Goal: Contribute content

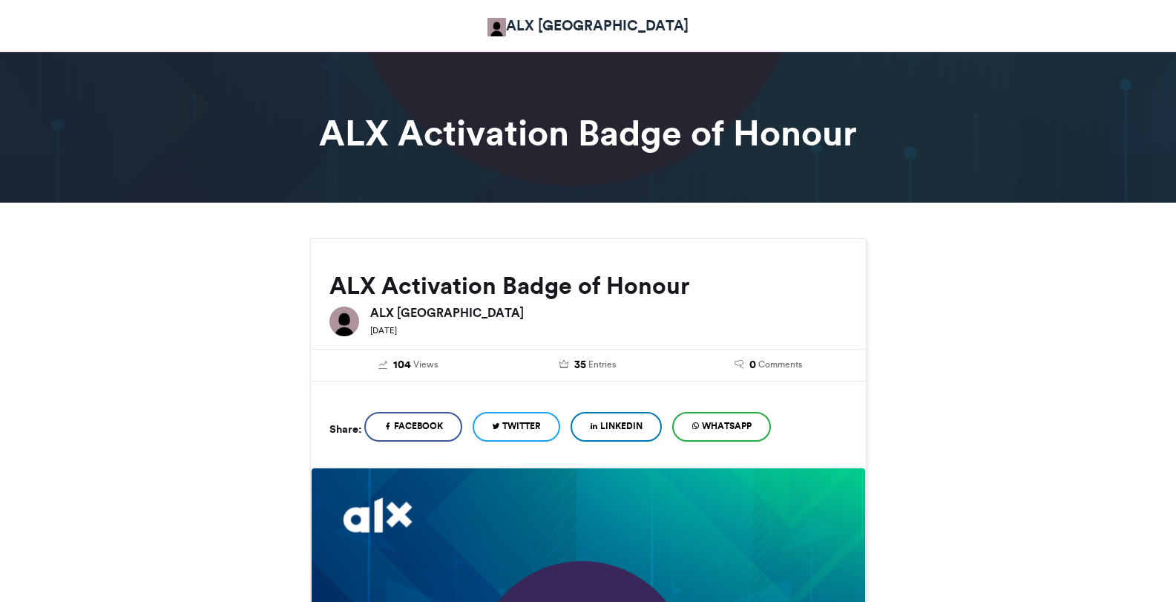
scroll to position [594, 0]
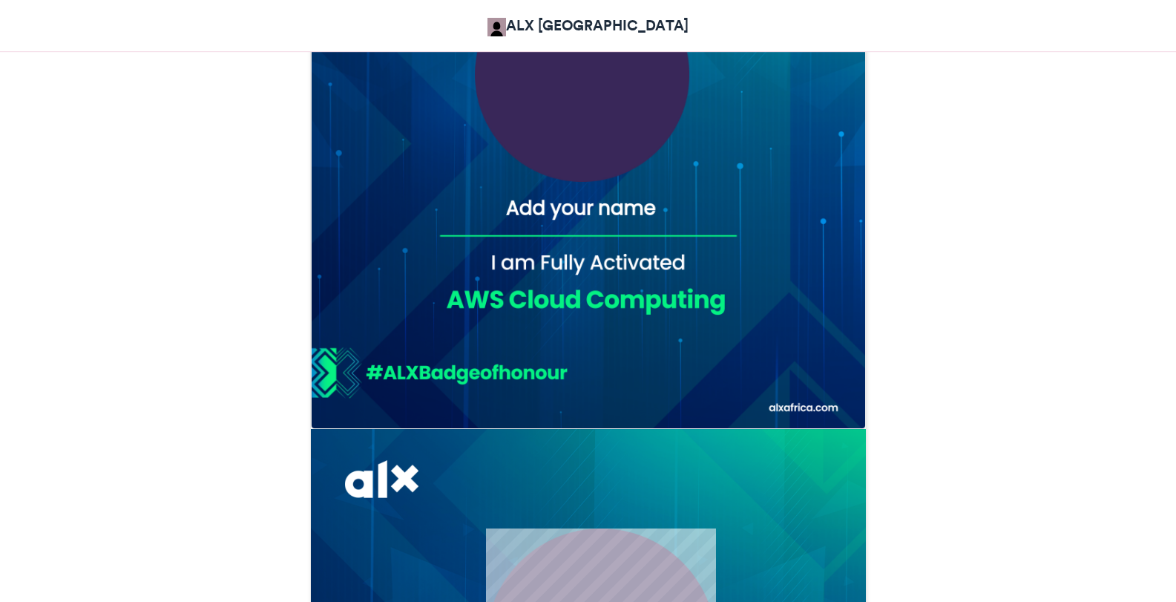
click at [682, 214] on img at bounding box center [588, 151] width 555 height 555
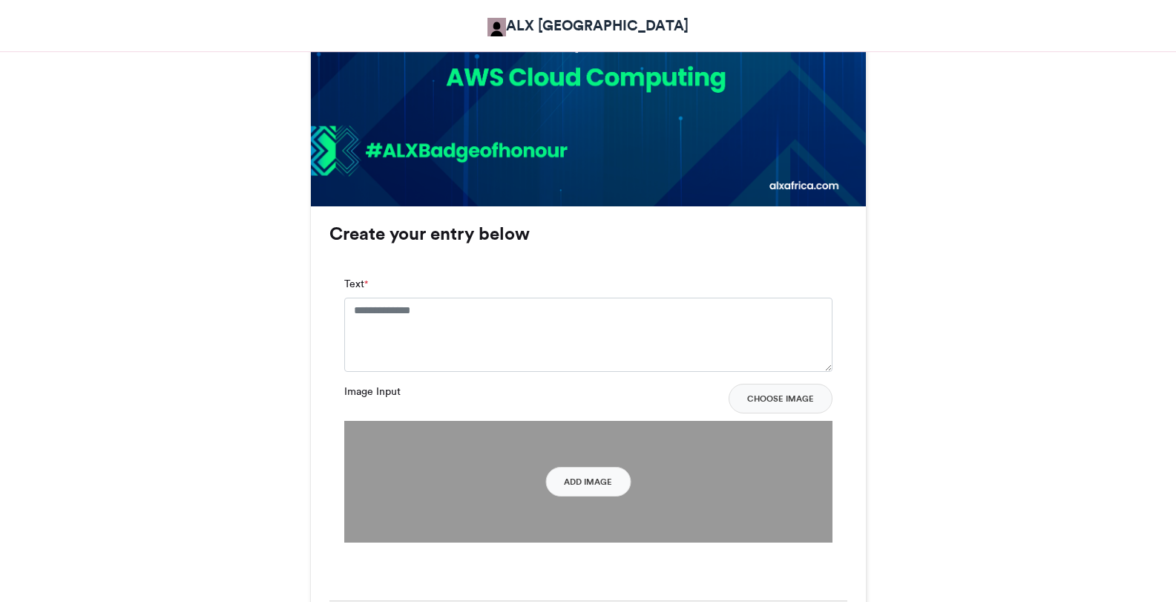
scroll to position [890, 0]
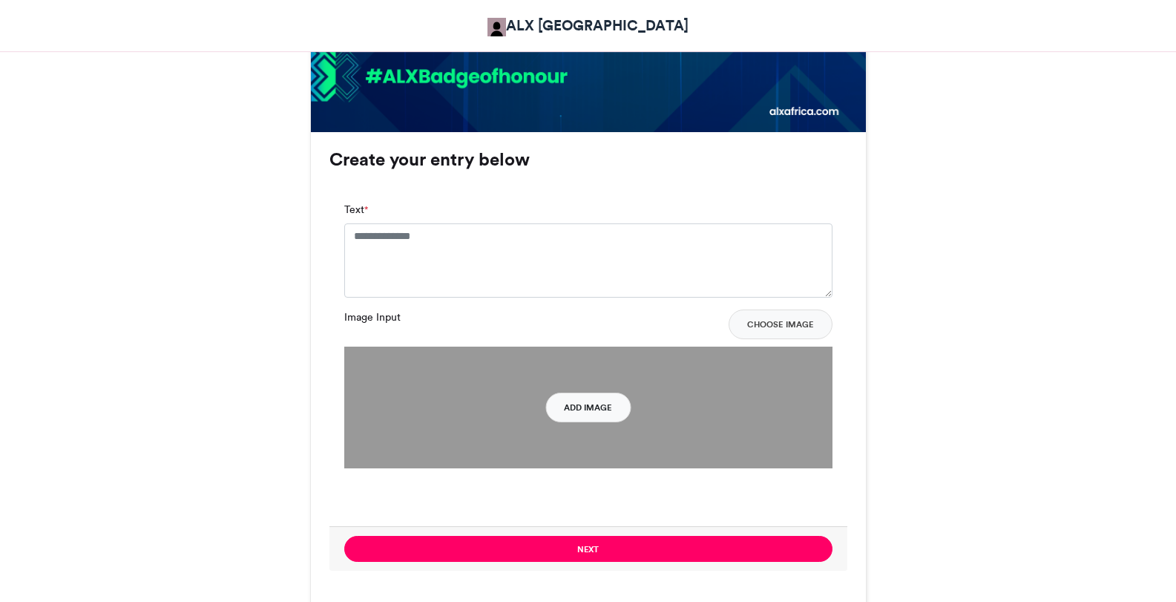
click at [591, 404] on button "Add Image" at bounding box center [587, 407] width 85 height 30
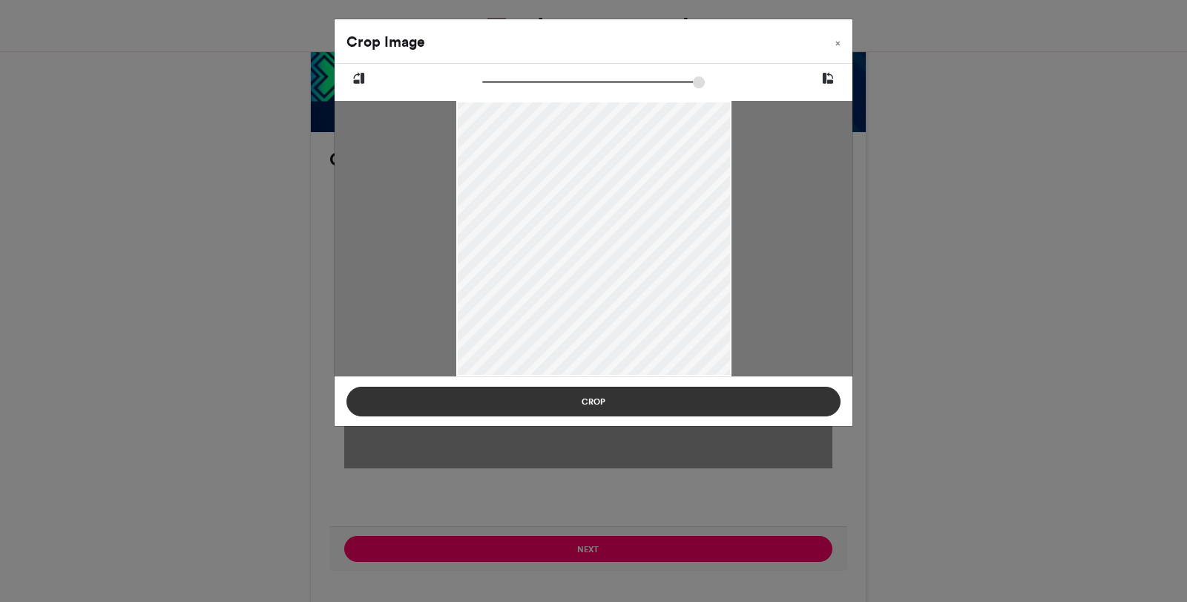
click at [640, 392] on button "Crop" at bounding box center [593, 402] width 494 height 30
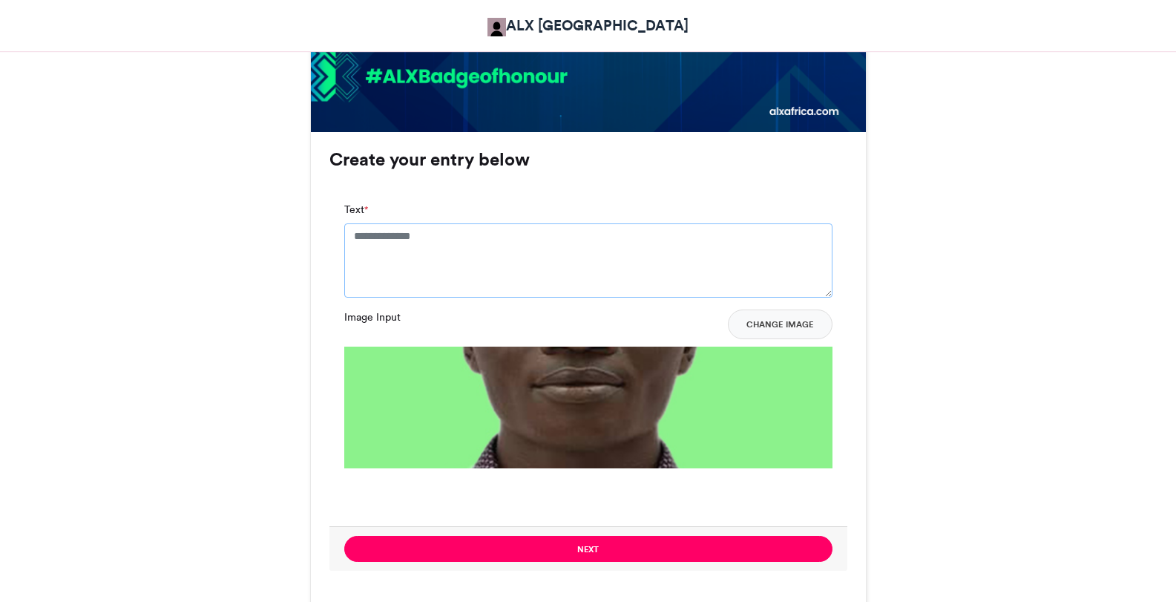
click at [562, 254] on textarea "Text *" at bounding box center [588, 260] width 488 height 74
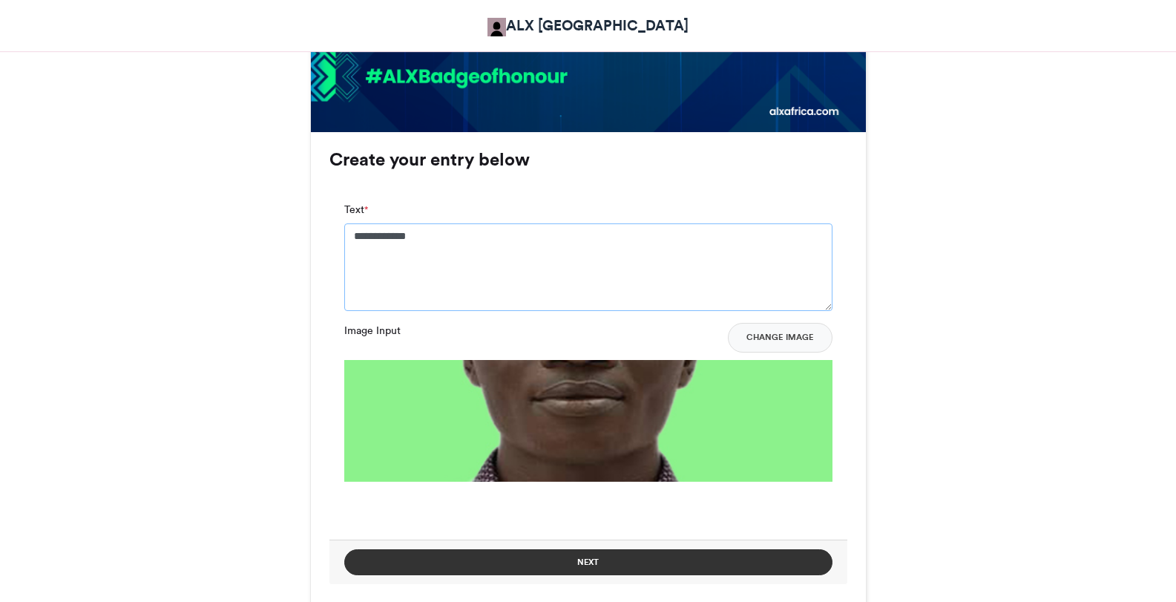
type textarea "**********"
click at [607, 568] on button "Next" at bounding box center [588, 562] width 488 height 26
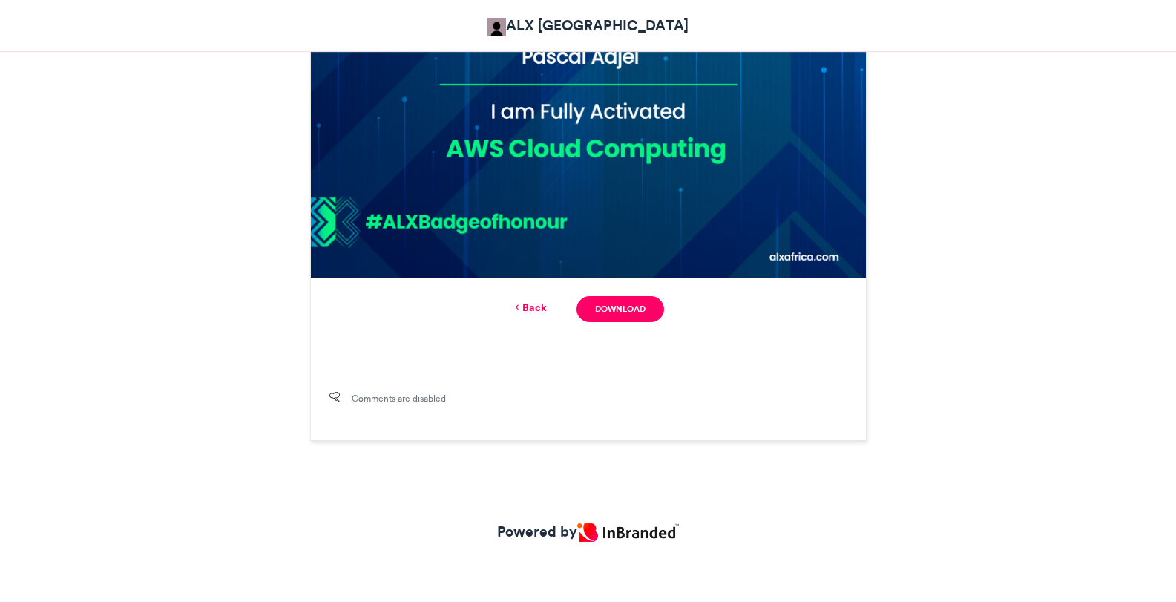
scroll to position [206, 0]
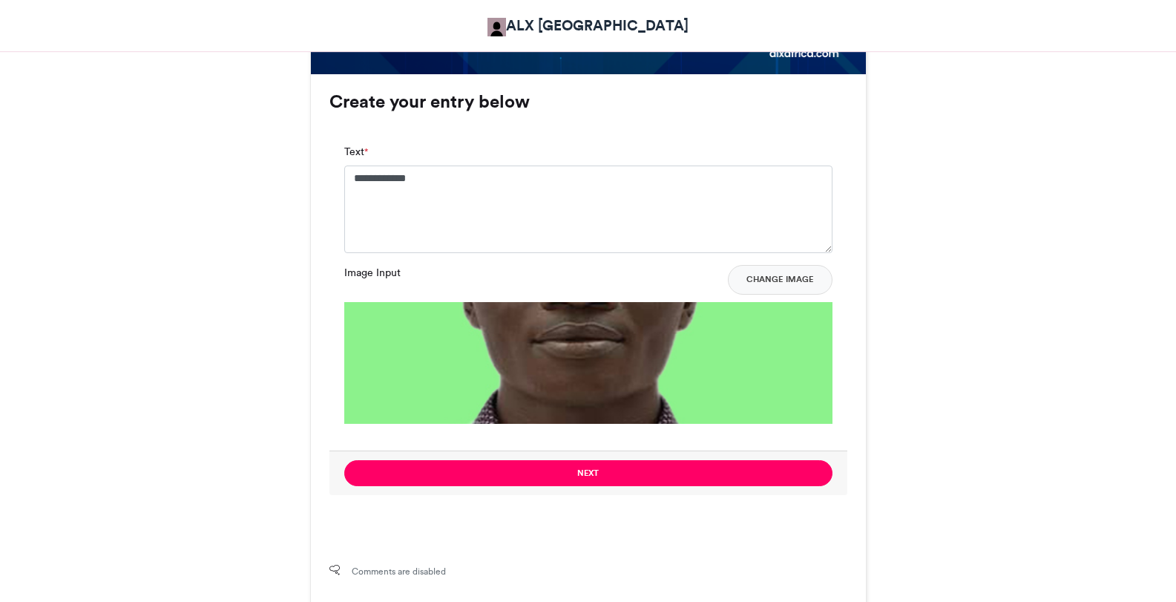
scroll to position [1097, 0]
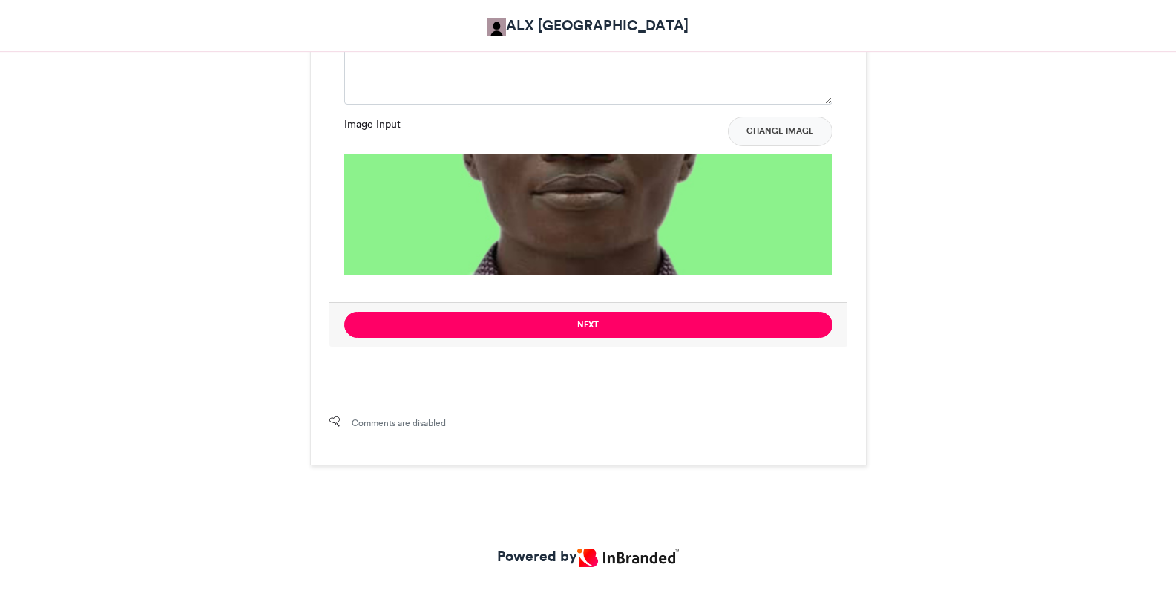
click at [410, 427] on span "Comments are disabled" at bounding box center [399, 422] width 94 height 13
click at [333, 421] on icon at bounding box center [334, 421] width 10 height 10
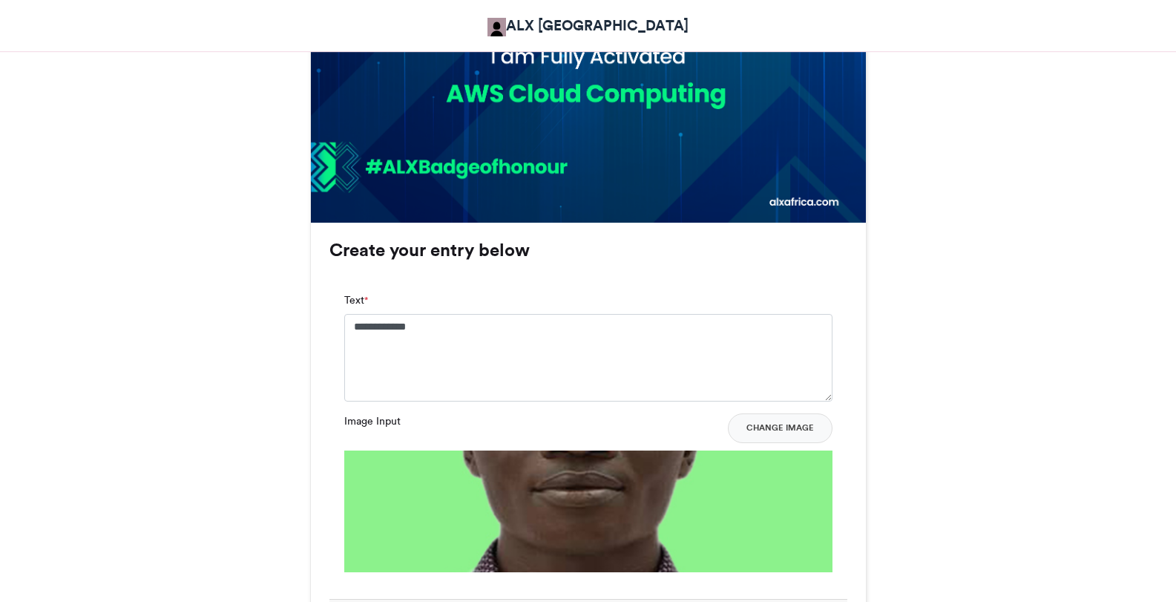
scroll to position [874, 0]
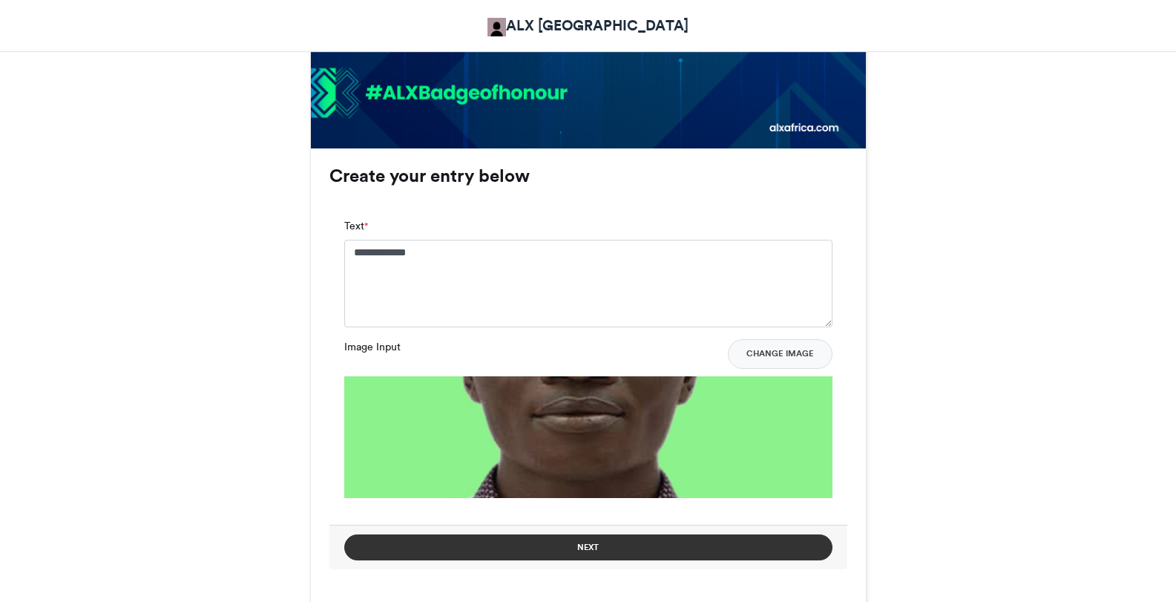
click at [619, 543] on button "Next" at bounding box center [588, 547] width 488 height 26
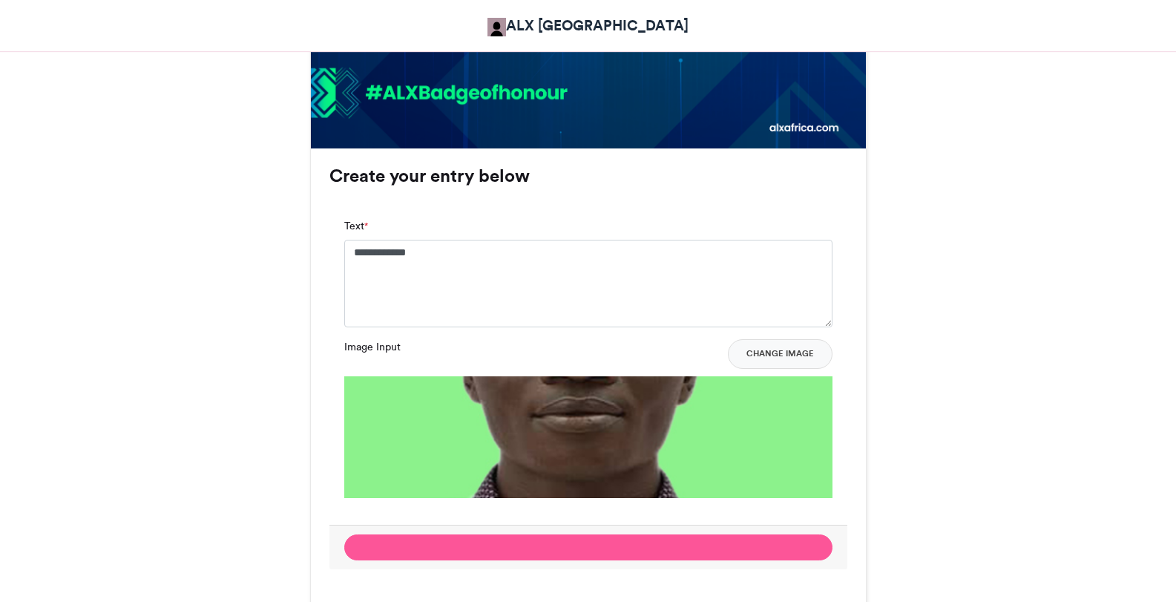
scroll to position [206, 0]
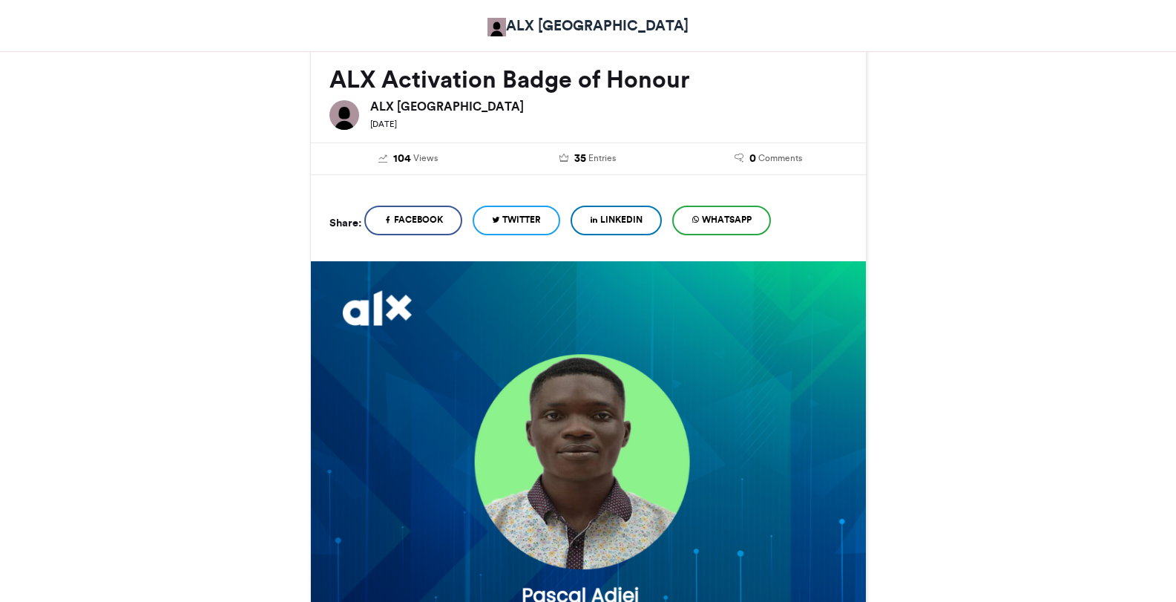
click at [709, 223] on span "WhatsApp" at bounding box center [727, 219] width 50 height 13
click at [757, 156] on link "0 Comments" at bounding box center [768, 159] width 158 height 16
